Goal: Task Accomplishment & Management: Manage account settings

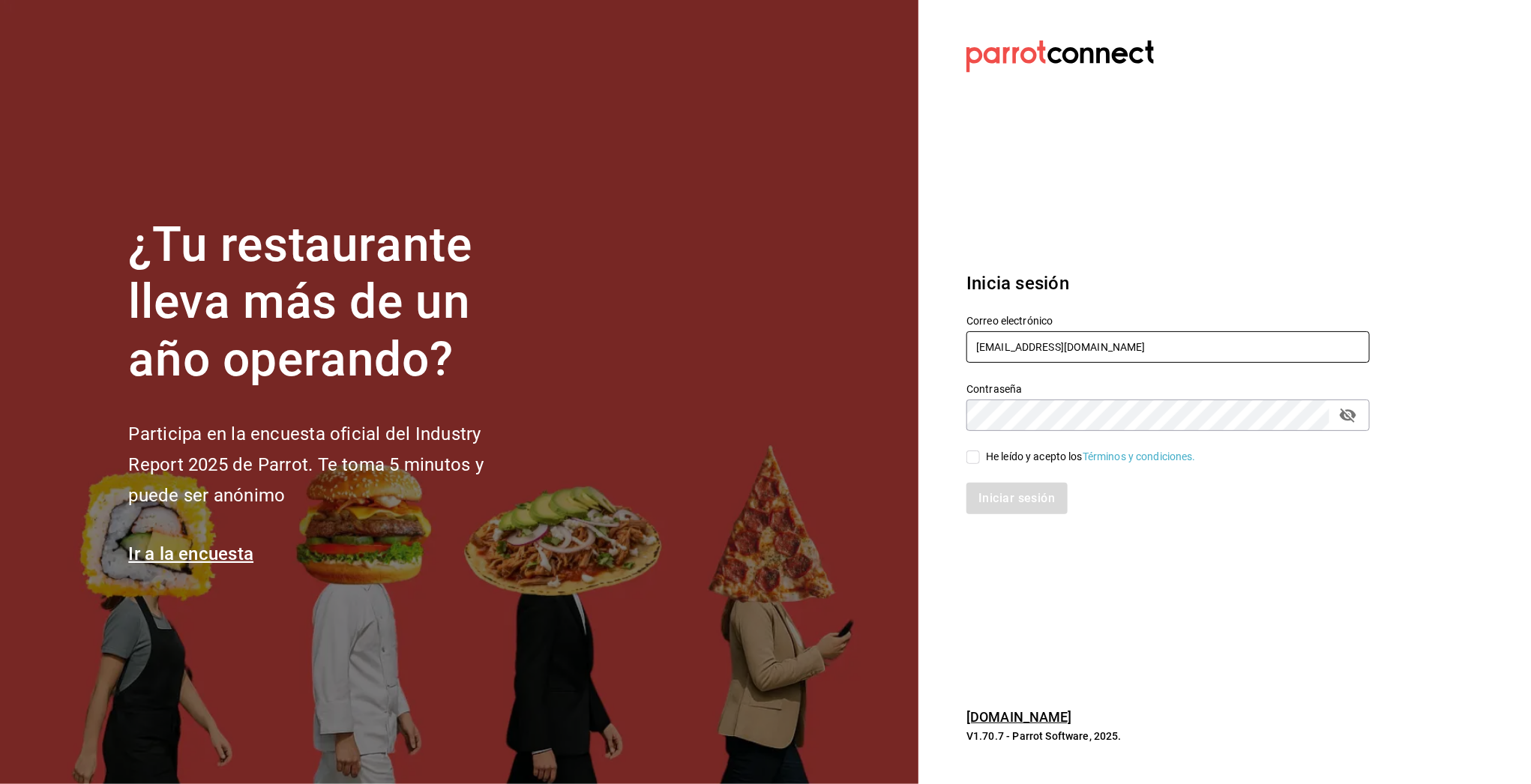
click at [997, 349] on input "[EMAIL_ADDRESS][DOMAIN_NAME]" at bounding box center [1168, 347] width 403 height 31
type input "[EMAIL_ADDRESS][DOMAIN_NAME]"
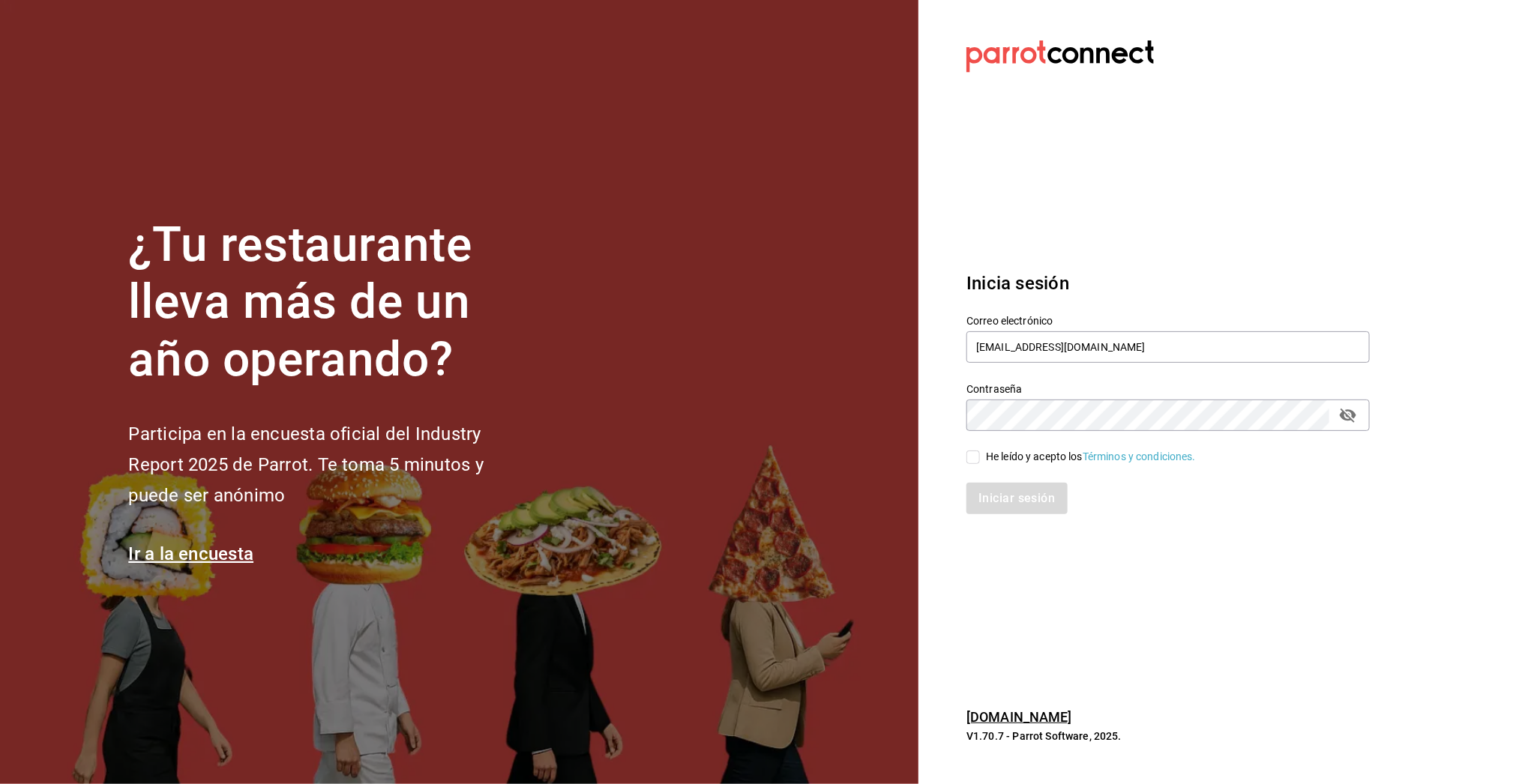
click at [1019, 470] on div "Iniciar sesión" at bounding box center [1159, 489] width 422 height 50
click at [1019, 463] on div "He leído y acepto los Términos y condiciones." at bounding box center [1090, 456] width 210 height 16
click at [980, 463] on input "He leído y acepto los Términos y condiciones." at bounding box center [972, 456] width 13 height 13
checkbox input "true"
click at [1007, 500] on button "Iniciar sesión" at bounding box center [1017, 498] width 102 height 31
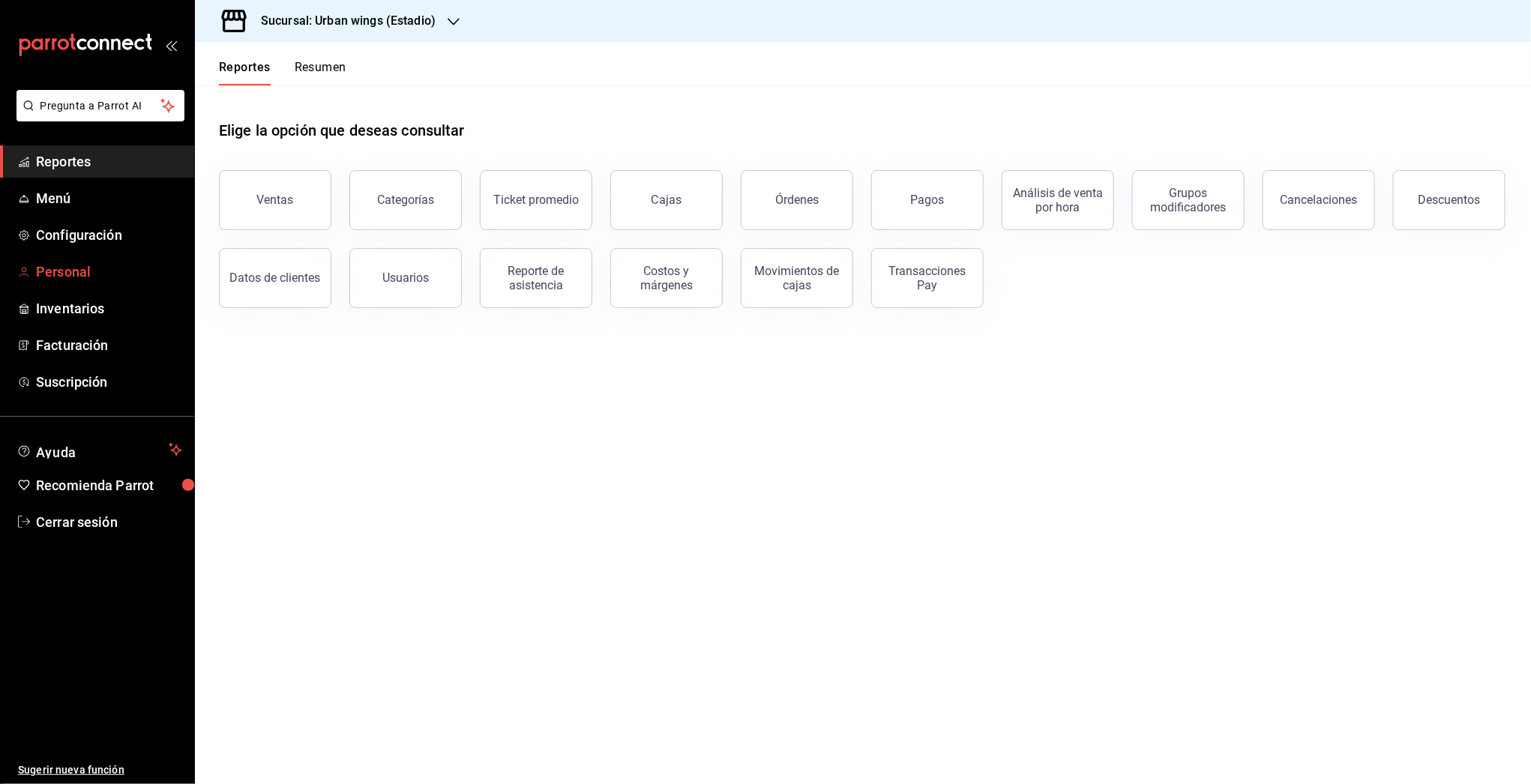
click at [51, 282] on link "Personal" at bounding box center [97, 271] width 194 height 32
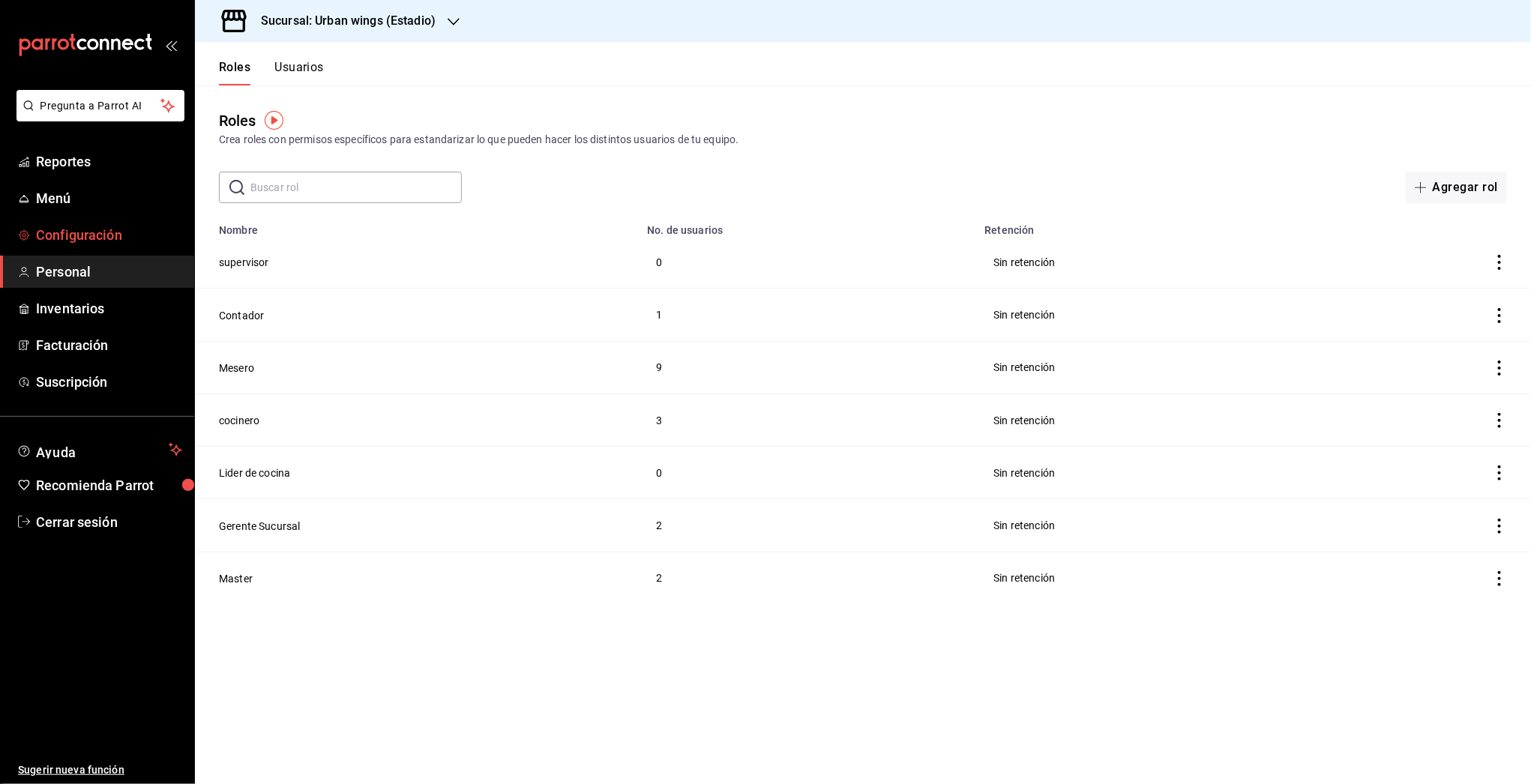
click at [78, 228] on span "Configuración" at bounding box center [109, 234] width 146 height 20
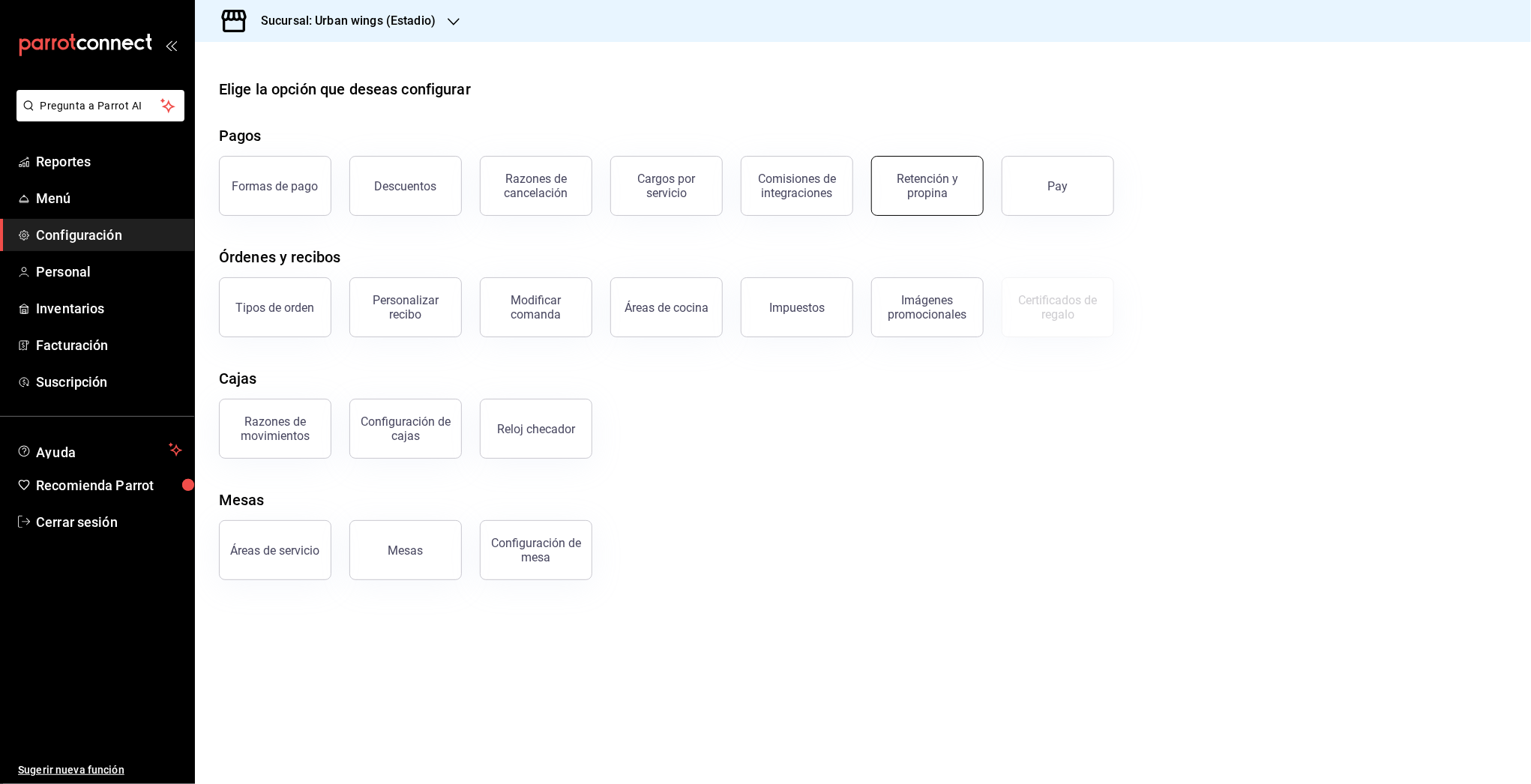
click at [929, 192] on div "Retención y propina" at bounding box center [927, 186] width 93 height 29
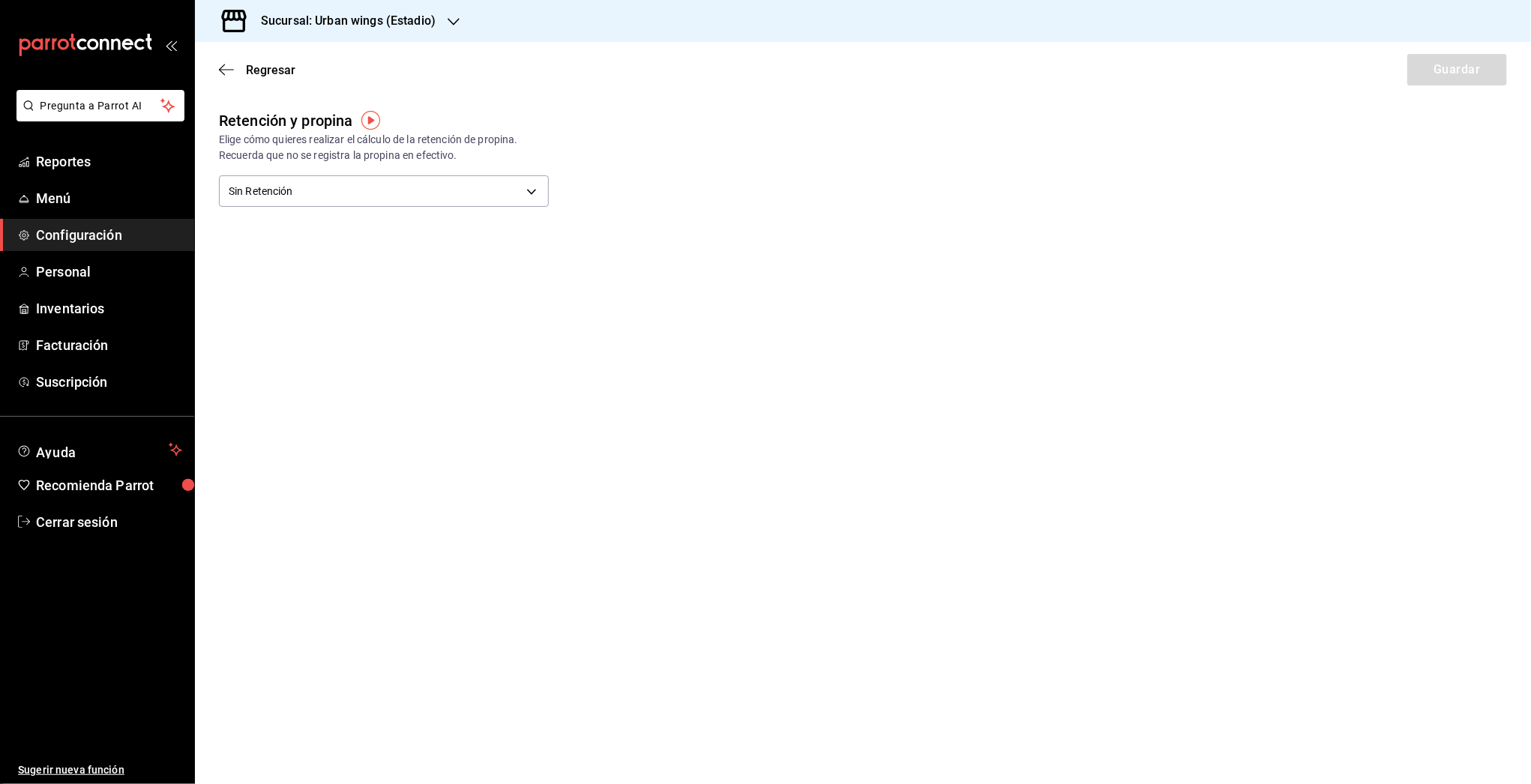
click at [440, 12] on div "Sucursal: Urban wings (Estadio)" at bounding box center [335, 21] width 259 height 42
click at [303, 102] on span "Urban wings (Ejercito)" at bounding box center [259, 98] width 105 height 16
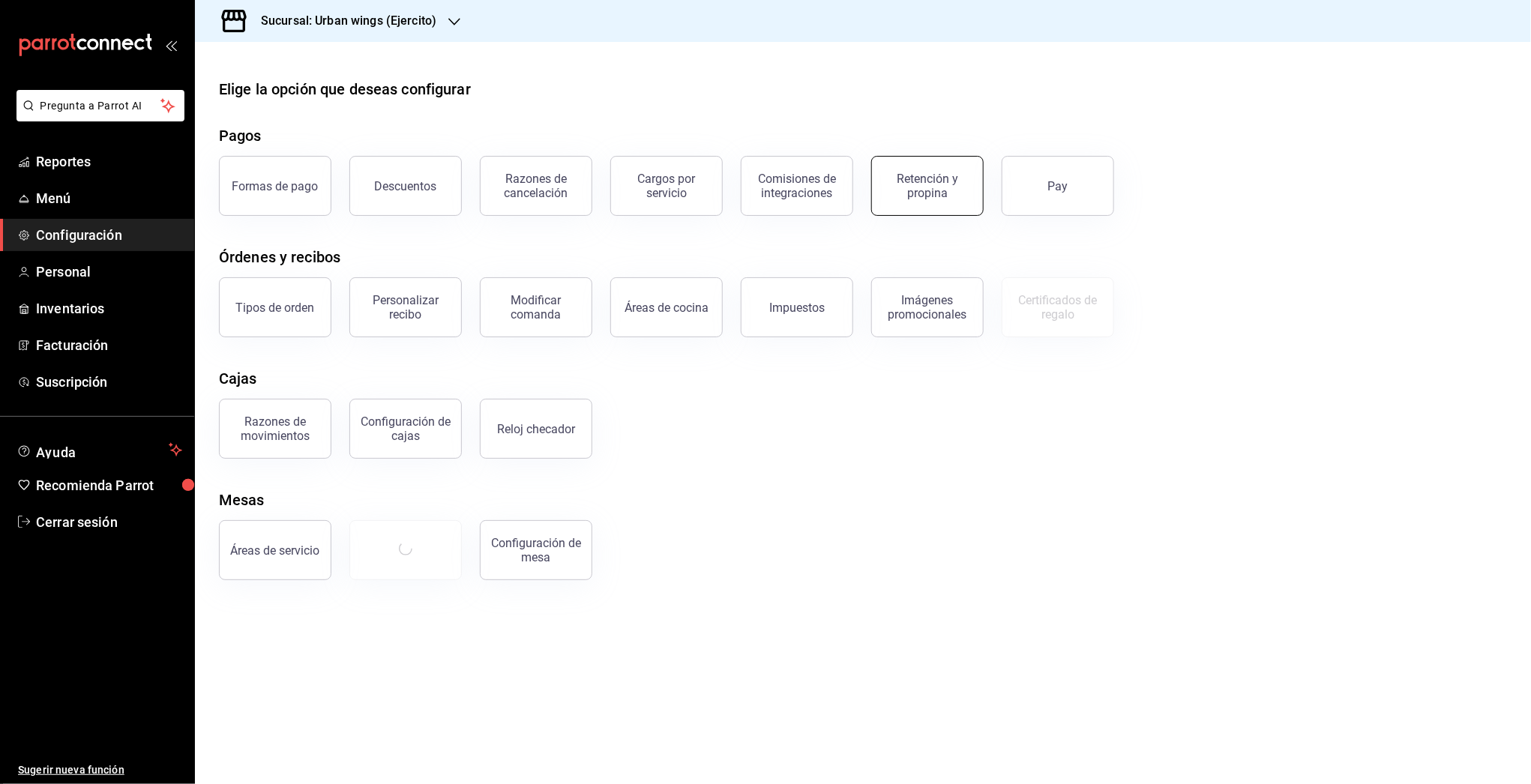
click at [947, 186] on div "Retención y propina" at bounding box center [927, 186] width 93 height 29
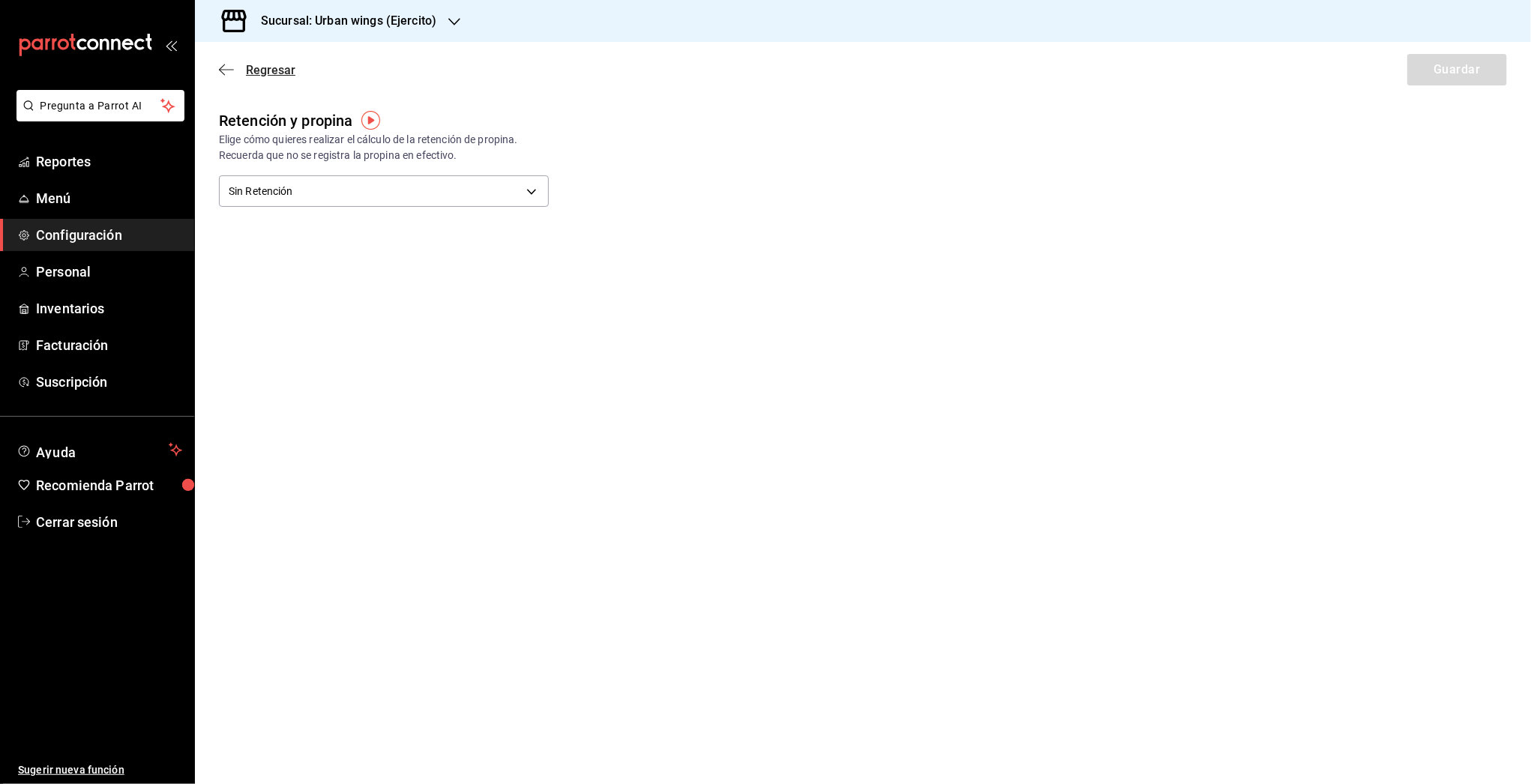
click at [223, 73] on icon "button" at bounding box center [221, 70] width 6 height 11
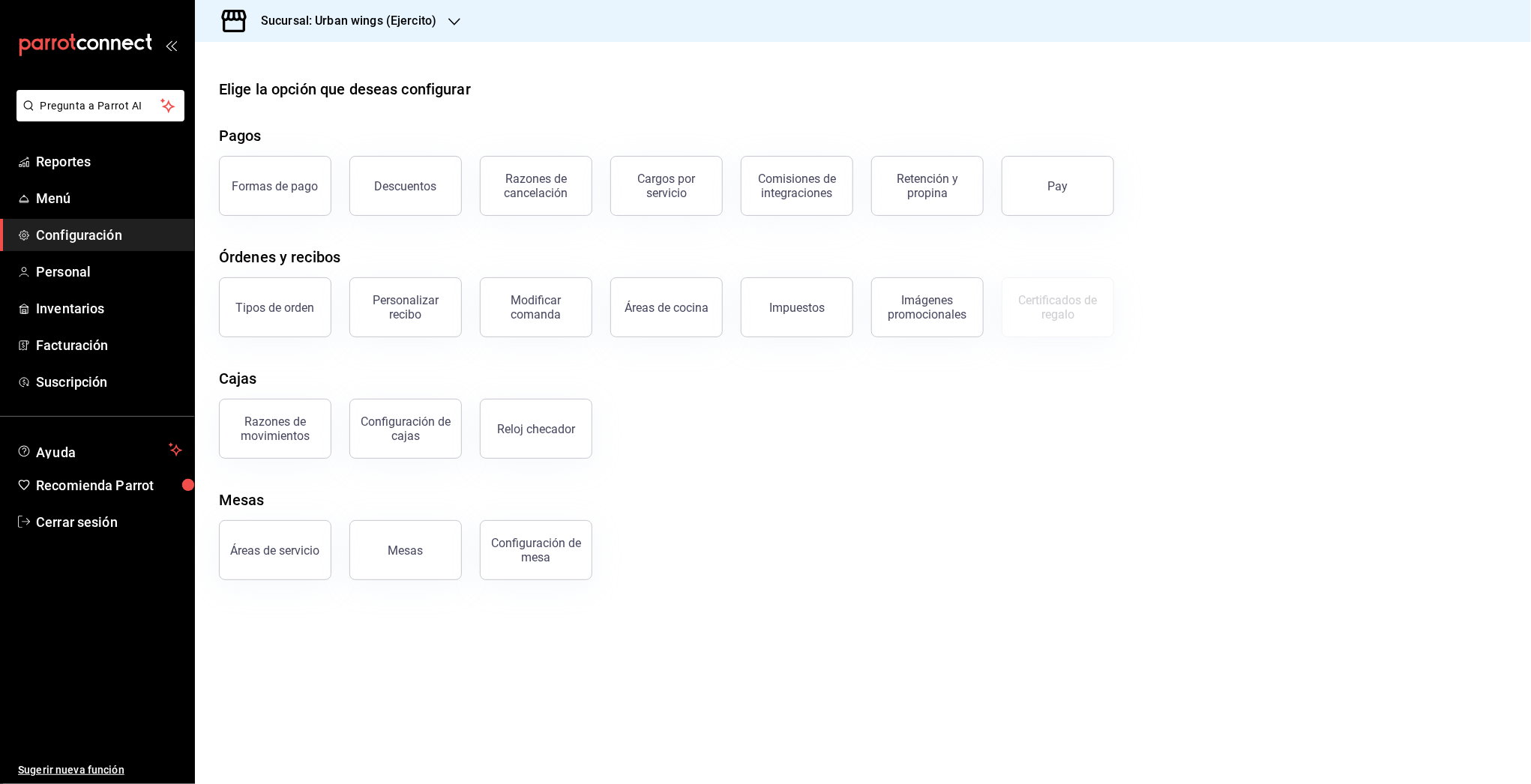
click at [365, 20] on h3 "Sucursal: Urban wings (Ejercito)" at bounding box center [342, 21] width 187 height 18
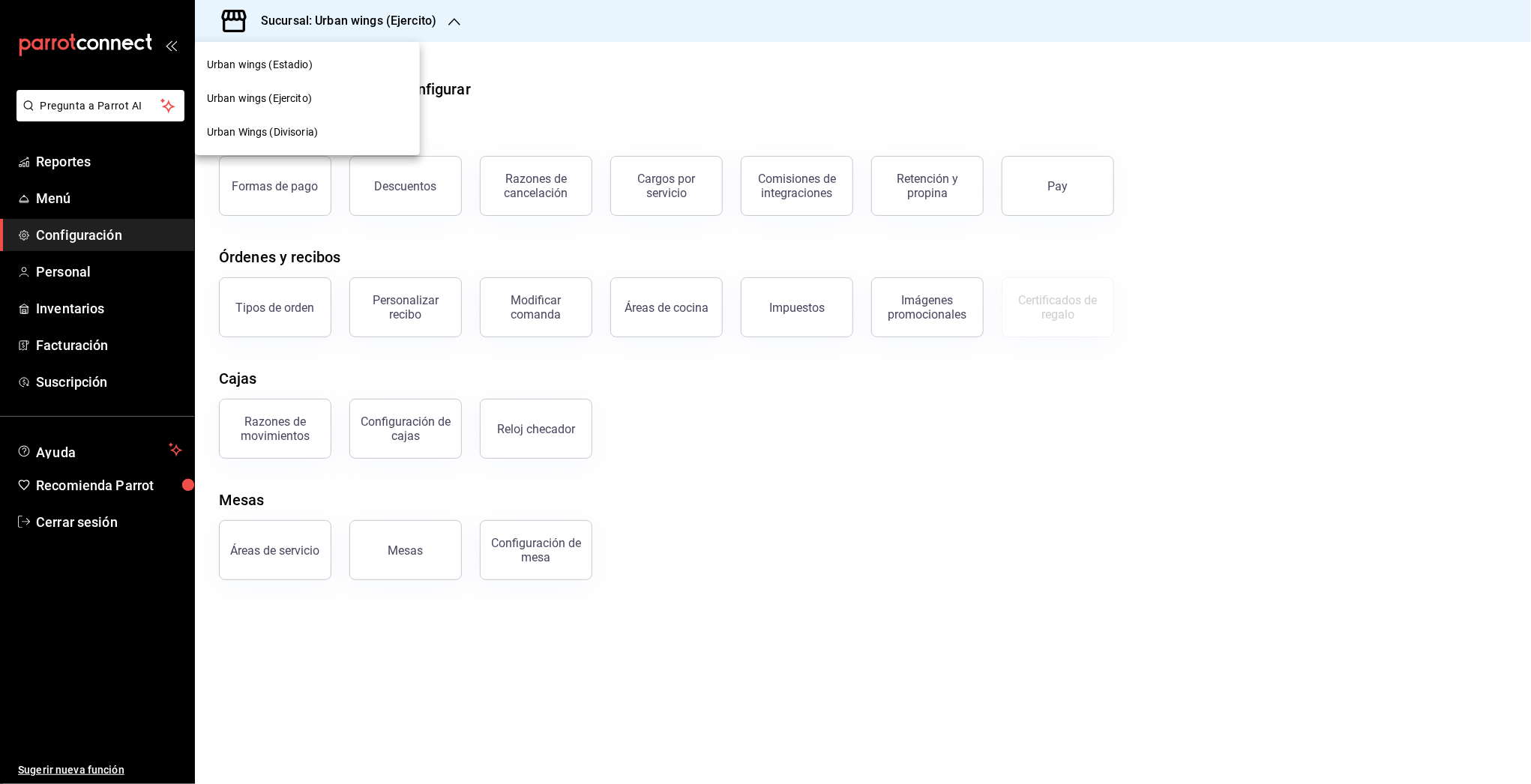
click at [274, 126] on span "Urban Wings (Divisoria)" at bounding box center [261, 132] width 111 height 16
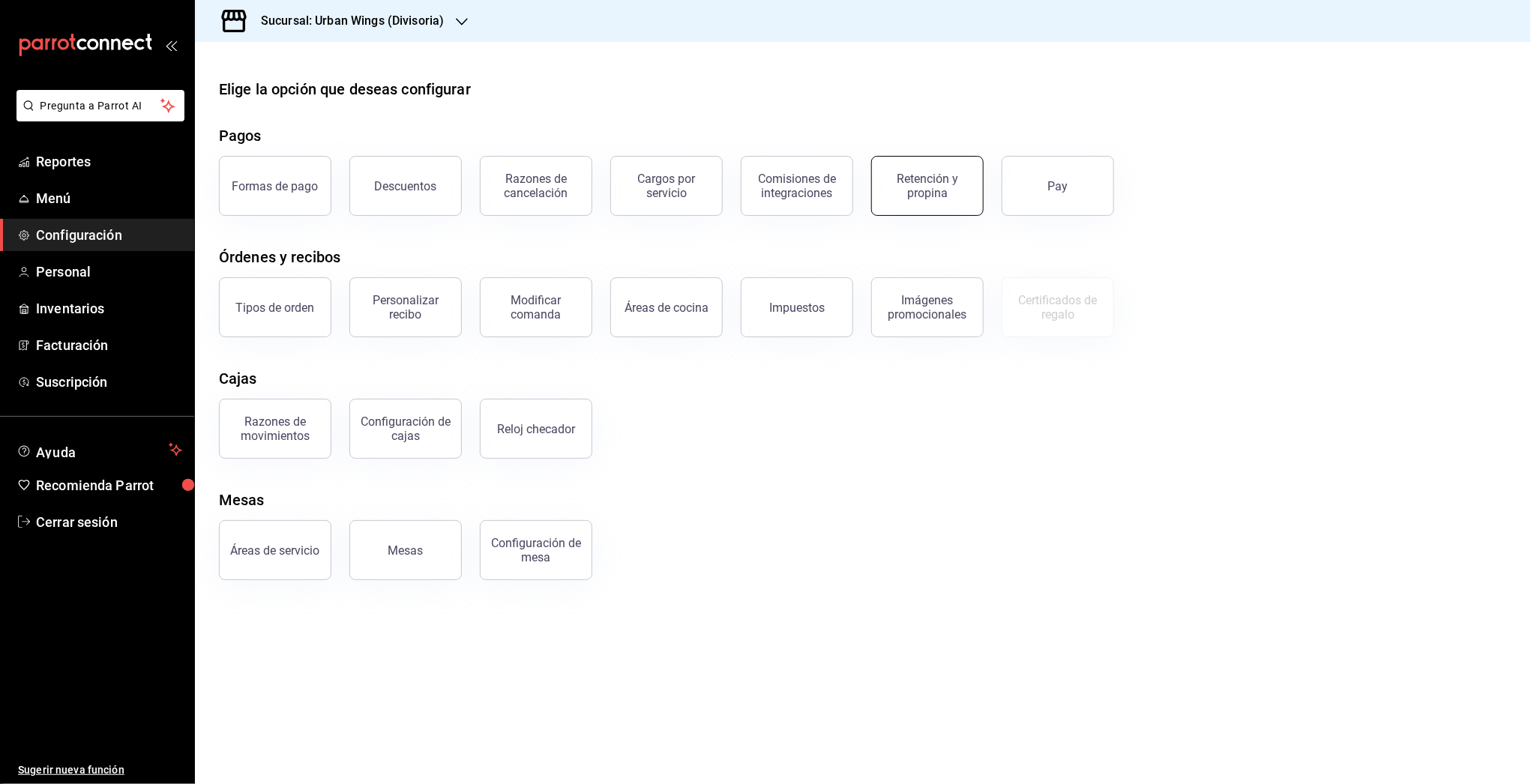
click at [961, 169] on button "Retención y propina" at bounding box center [927, 186] width 112 height 60
